Goal: Navigation & Orientation: Find specific page/section

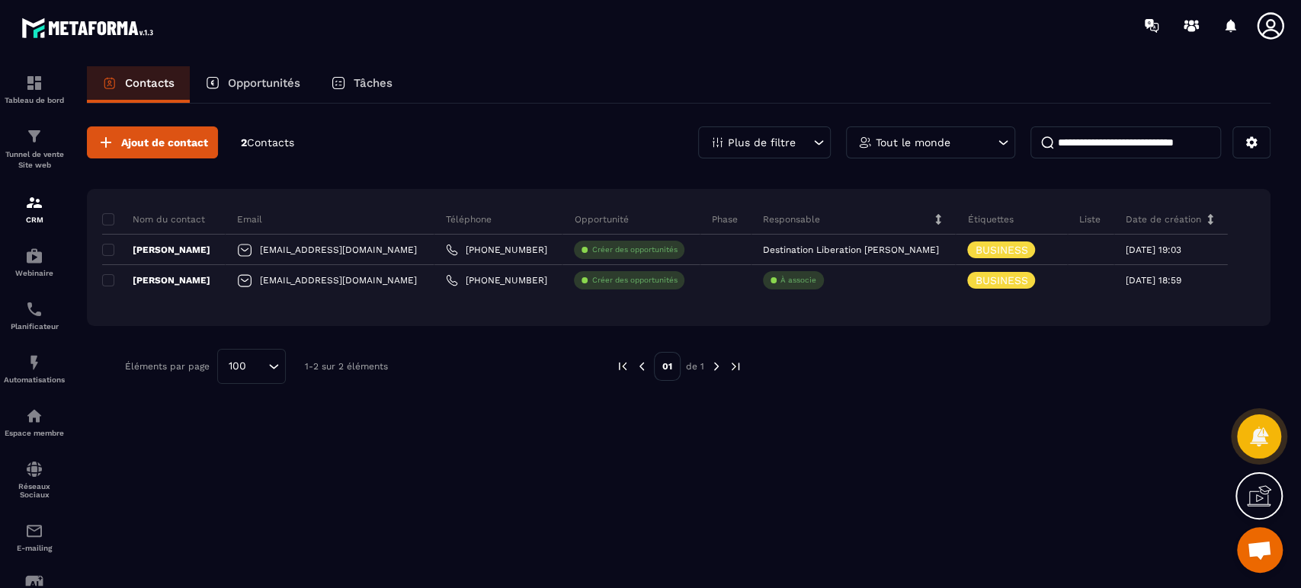
click at [43, 162] on p "Tunnel de vente Site web" at bounding box center [34, 159] width 61 height 21
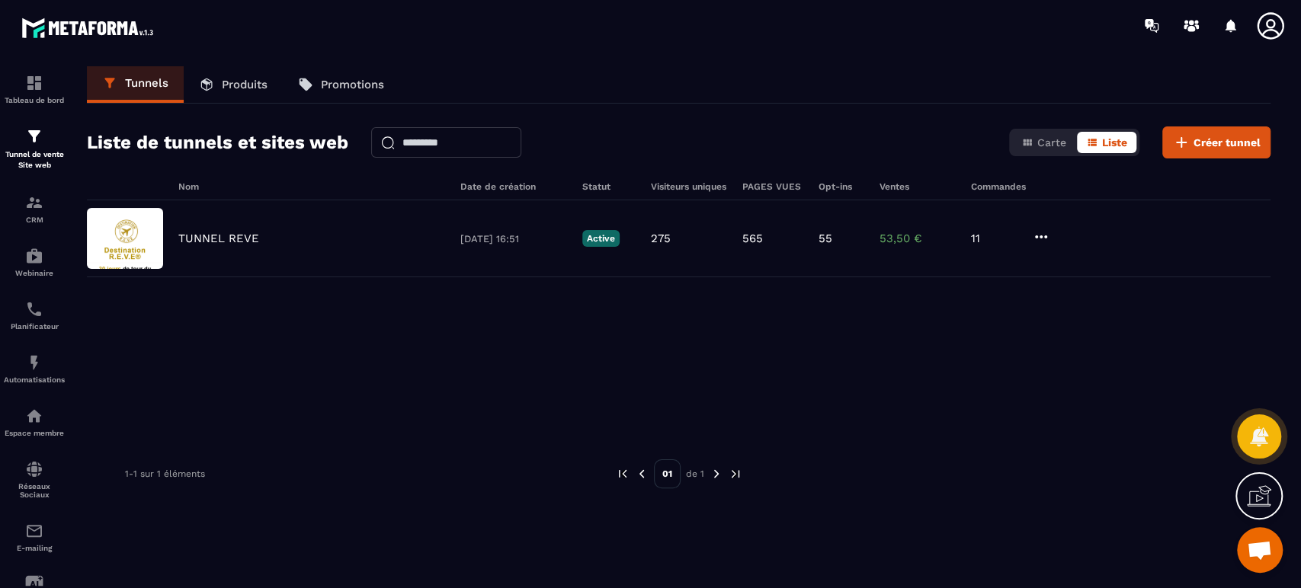
click at [244, 244] on p "TUNNEL REVE" at bounding box center [218, 239] width 81 height 14
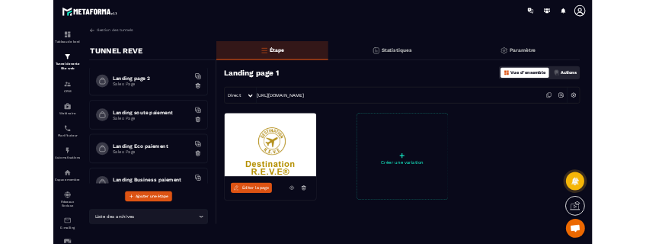
scroll to position [56, 0]
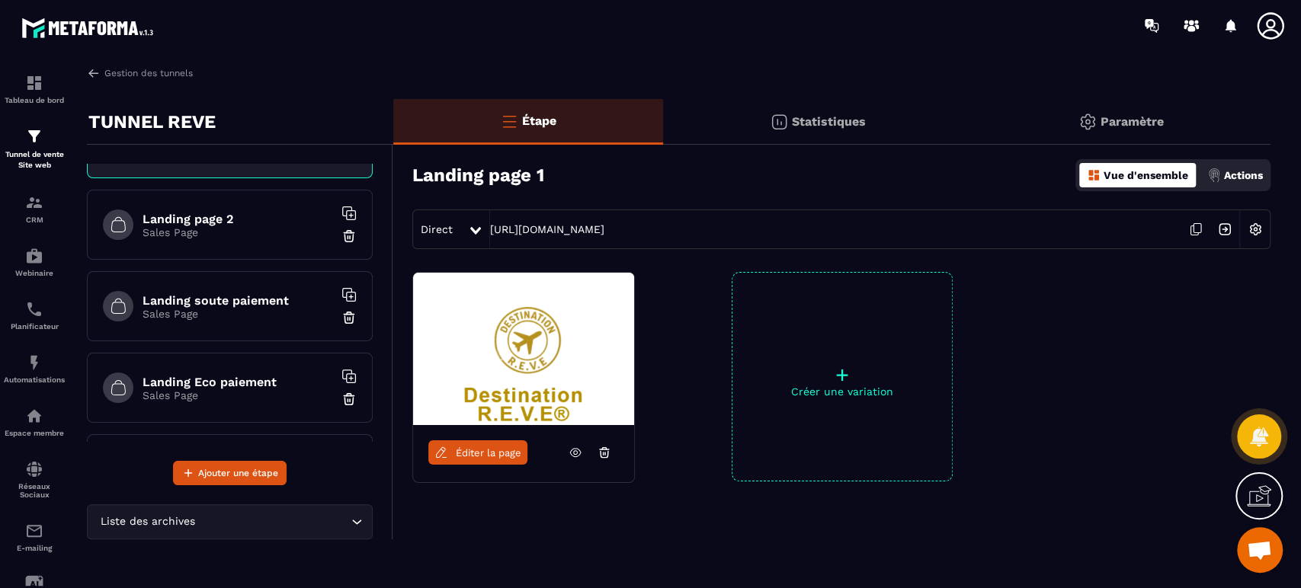
click at [266, 305] on h6 "Landing soute paiement" at bounding box center [238, 300] width 191 height 14
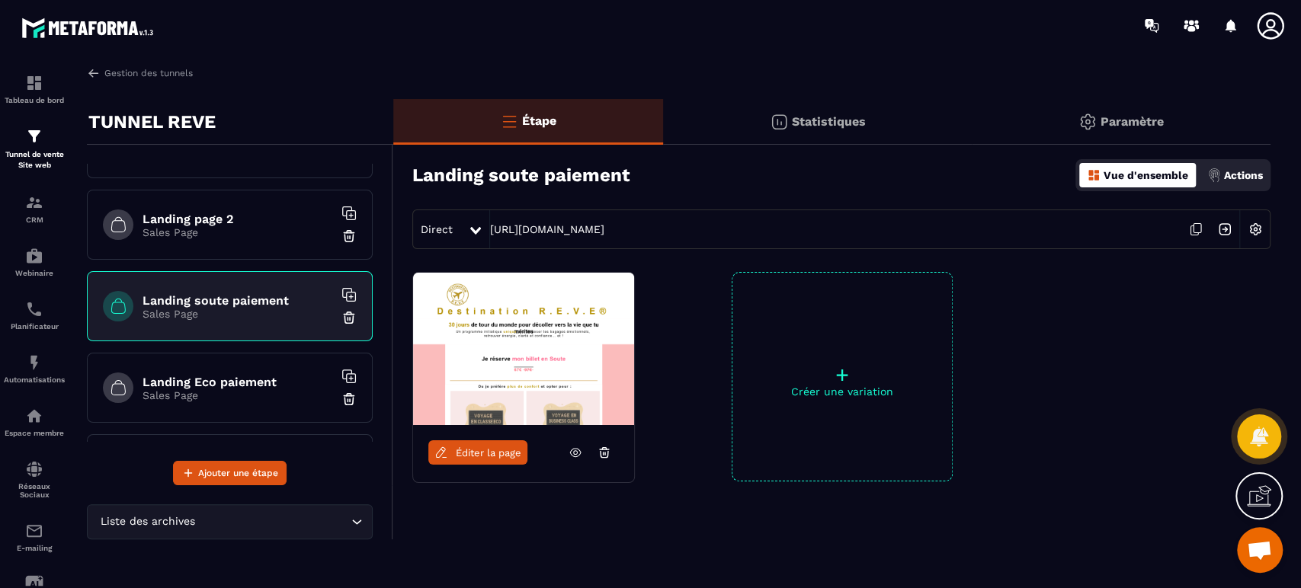
click at [210, 226] on p "Sales Page" at bounding box center [238, 232] width 191 height 12
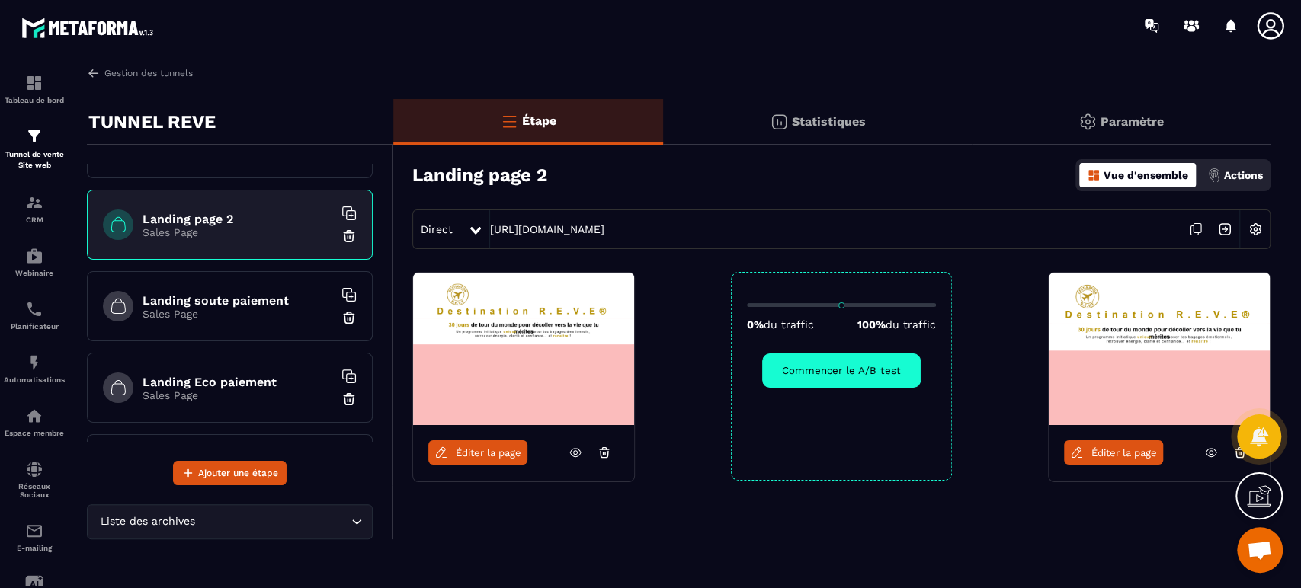
click at [1166, 385] on img at bounding box center [1159, 349] width 221 height 152
click at [1209, 455] on icon at bounding box center [1211, 453] width 14 height 14
click at [1207, 453] on icon at bounding box center [1211, 453] width 14 height 14
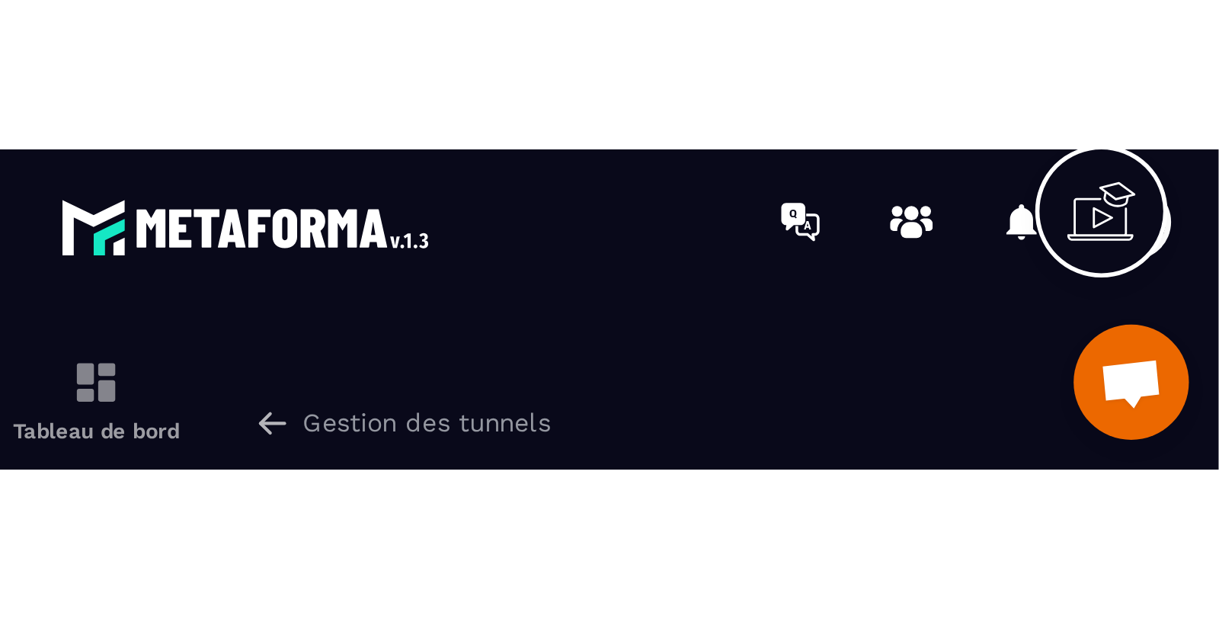
scroll to position [56, 0]
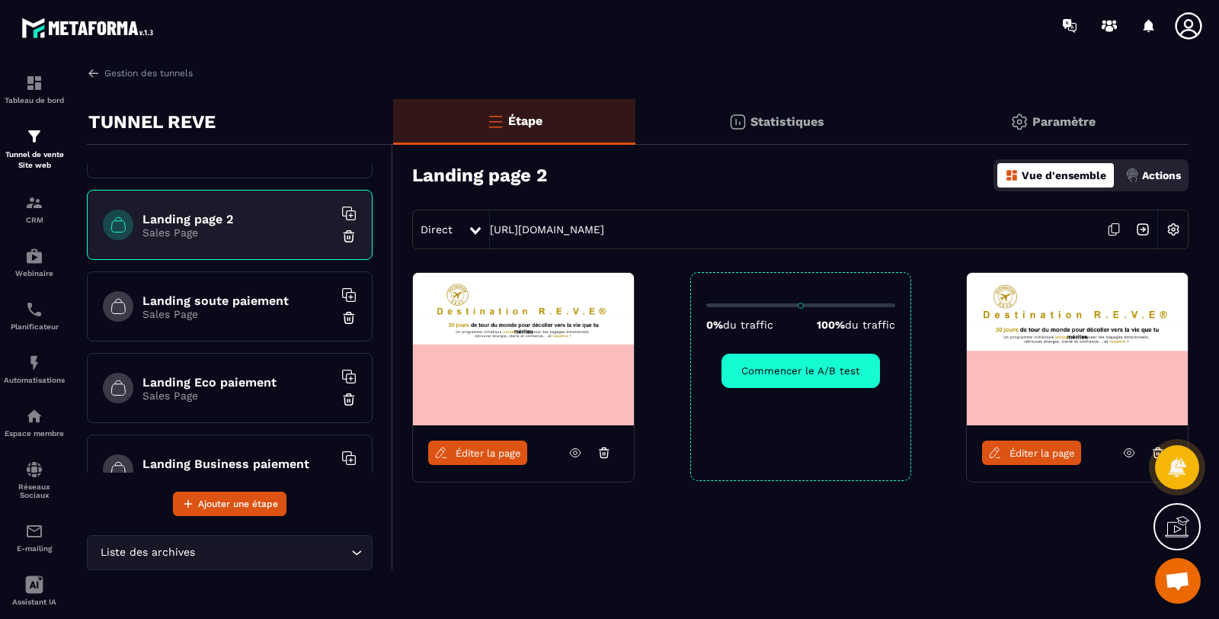
click at [45, 202] on div "CRM" at bounding box center [34, 209] width 61 height 30
